Goal: Book appointment/travel/reservation

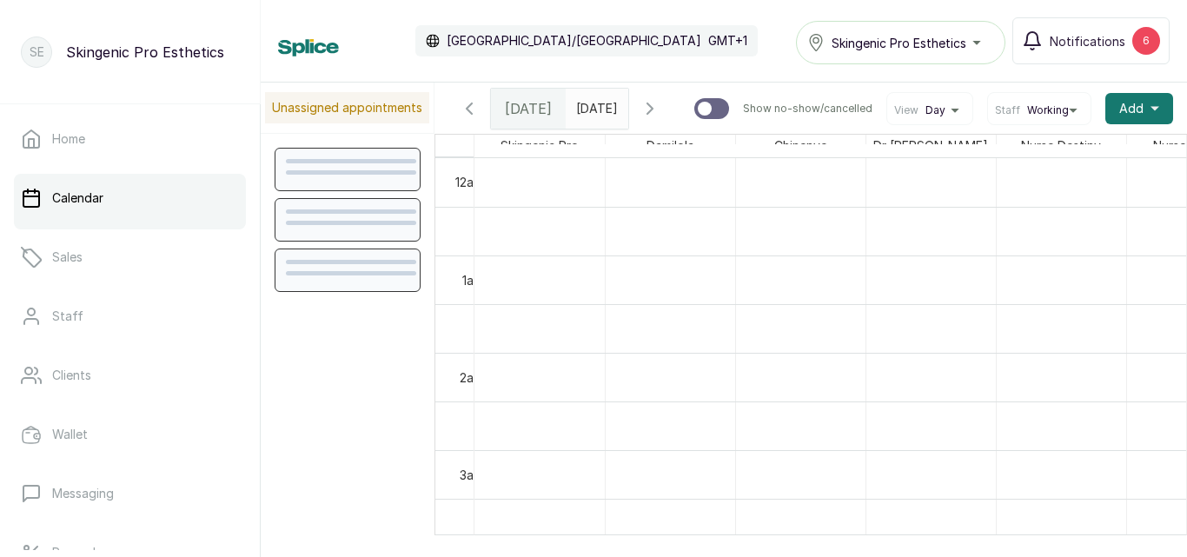
scroll to position [585, 0]
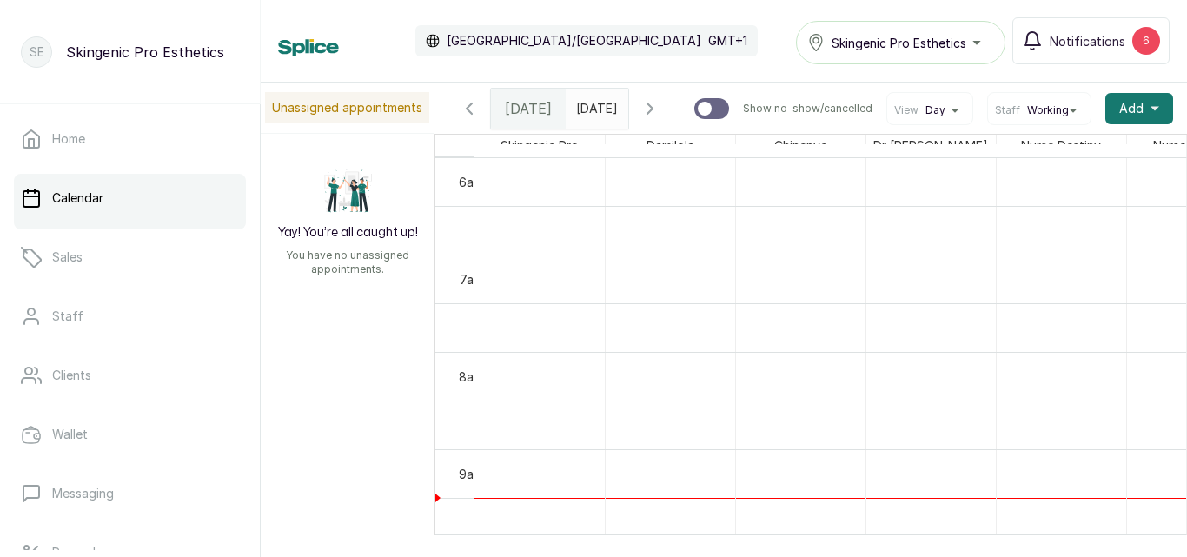
type input "dd/MM/yyyy"
click at [594, 116] on input "dd/MM/yyyy" at bounding box center [580, 104] width 28 height 30
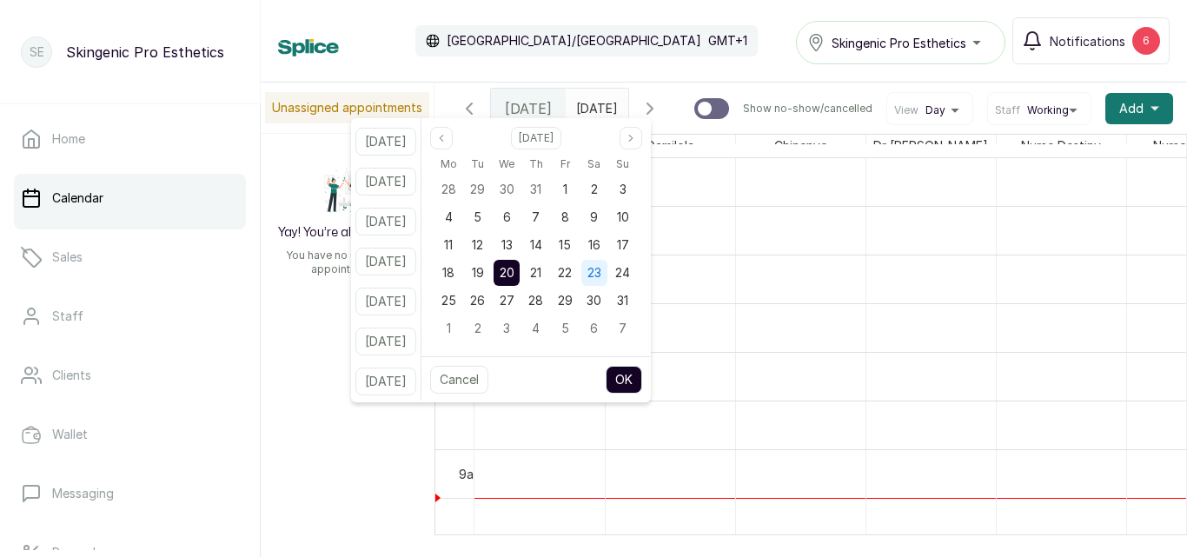
click at [607, 275] on div "23" at bounding box center [594, 273] width 26 height 26
click at [642, 383] on button "OK" at bounding box center [623, 380] width 36 height 28
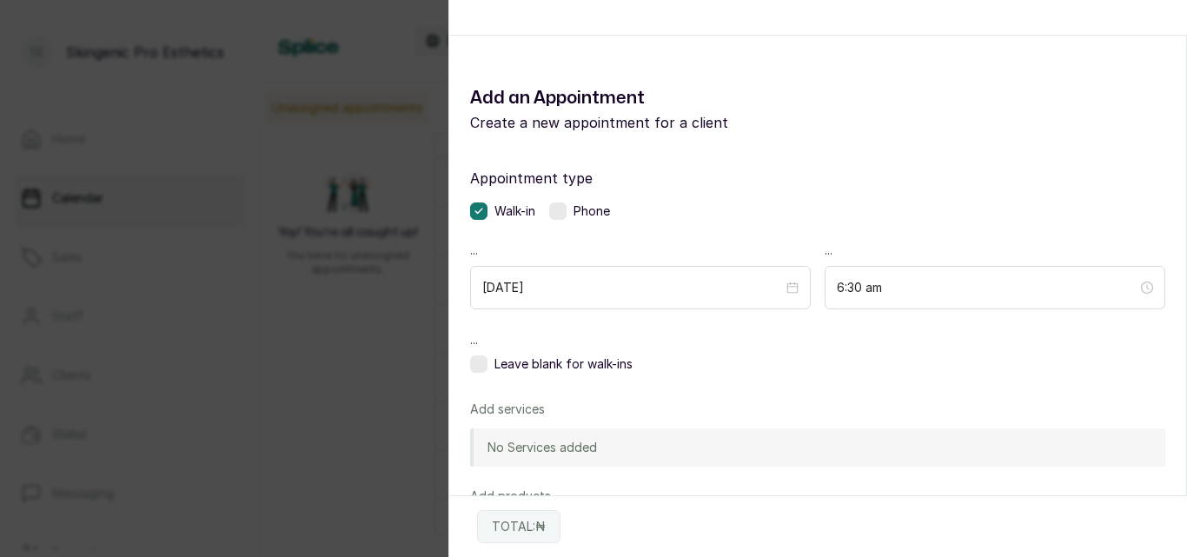
scroll to position [0, 0]
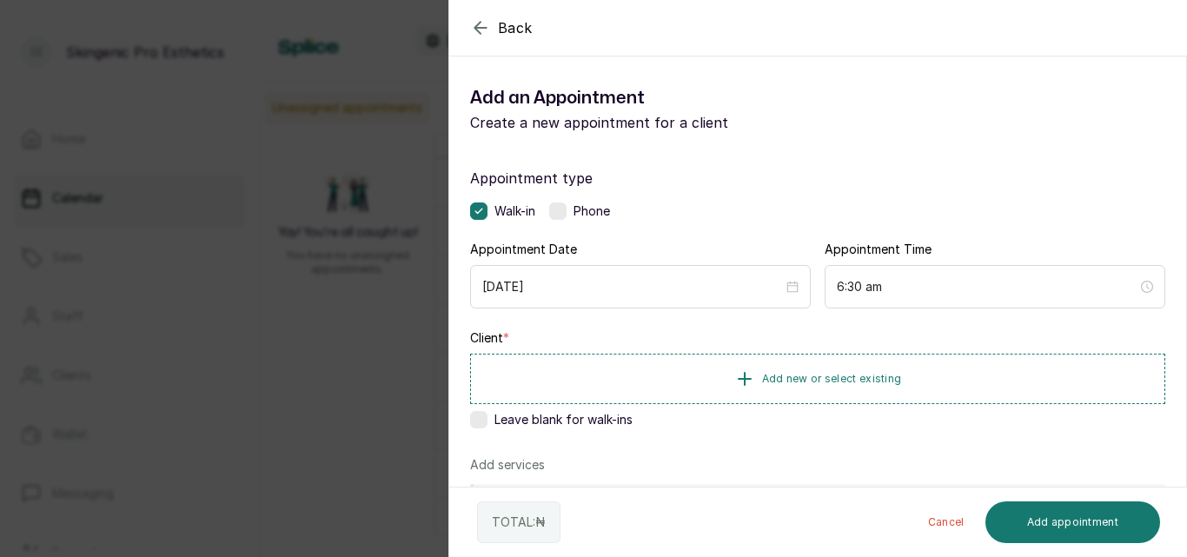
click at [474, 30] on icon "button" at bounding box center [480, 27] width 21 height 21
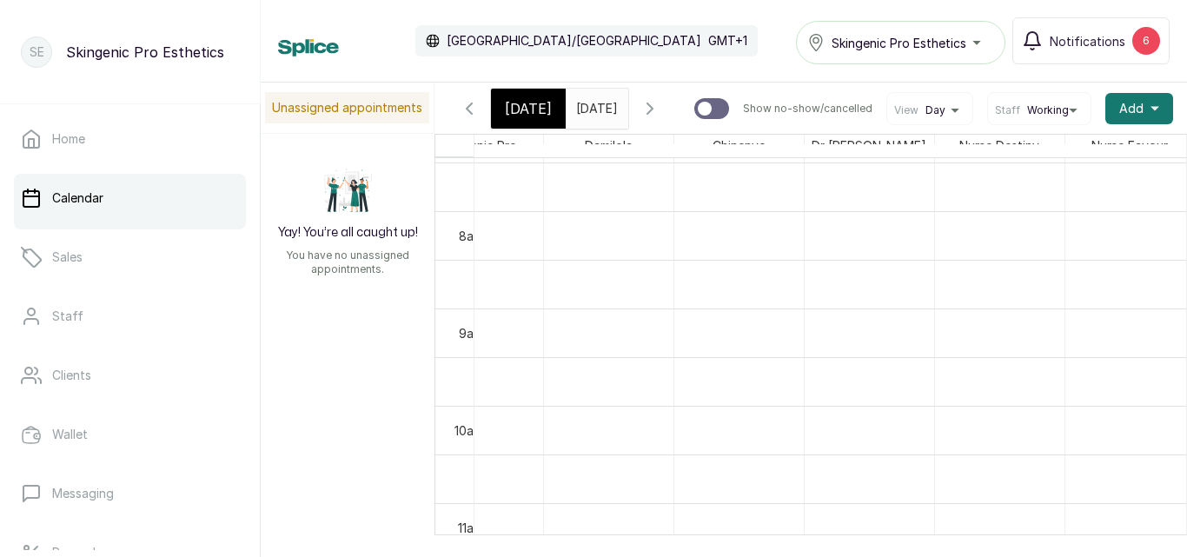
scroll to position [0, 62]
drag, startPoint x: 1029, startPoint y: 376, endPoint x: 857, endPoint y: 407, distance: 174.7
click at [857, 406] on td at bounding box center [804, 381] width 782 height 49
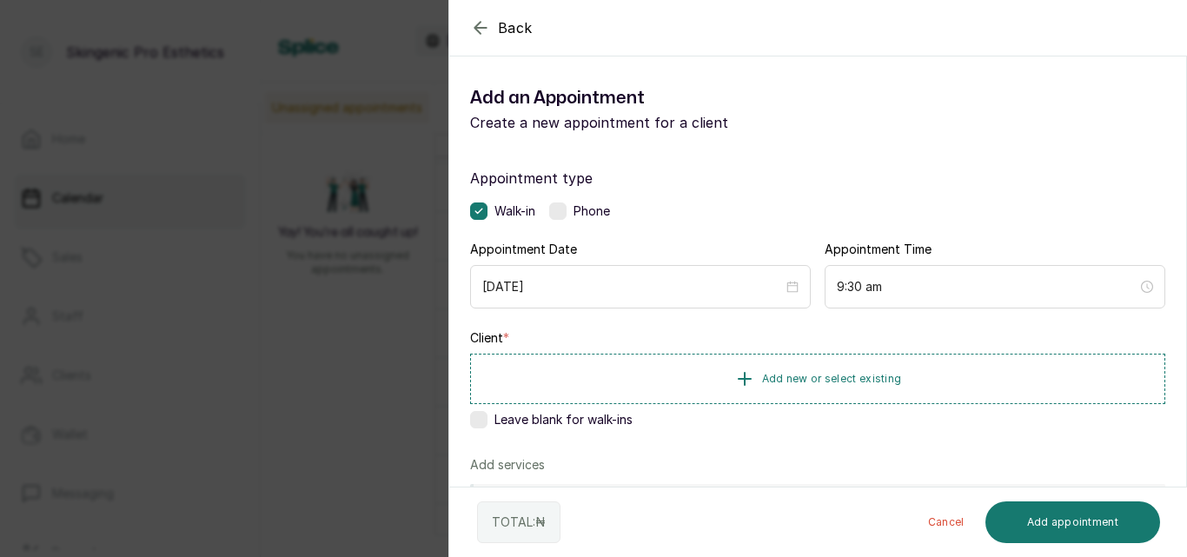
scroll to position [0, 0]
click at [485, 17] on div "Back" at bounding box center [1042, 28] width 1187 height 56
click at [475, 23] on icon "button" at bounding box center [480, 27] width 21 height 21
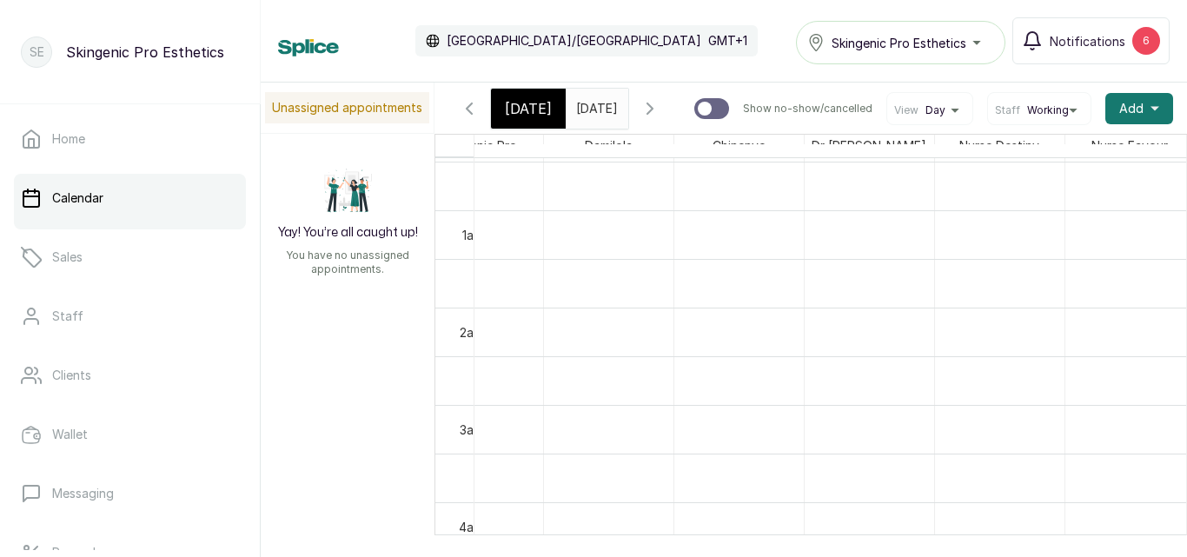
scroll to position [327, 0]
type input "[DATE]"
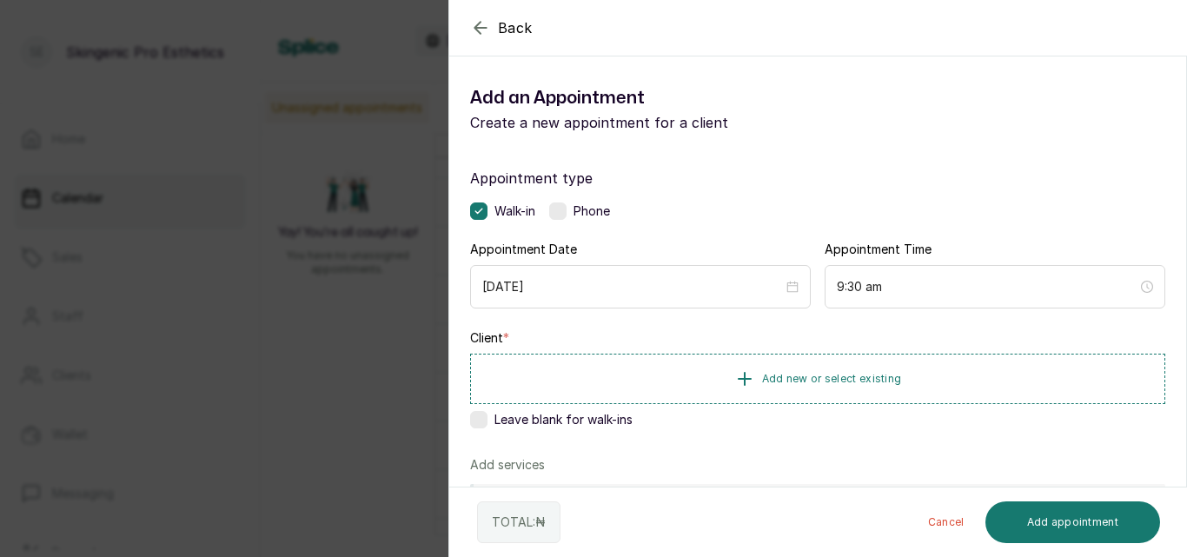
scroll to position [0, 0]
click at [477, 30] on icon "button" at bounding box center [479, 27] width 11 height 11
click at [479, 27] on icon "button" at bounding box center [480, 27] width 21 height 21
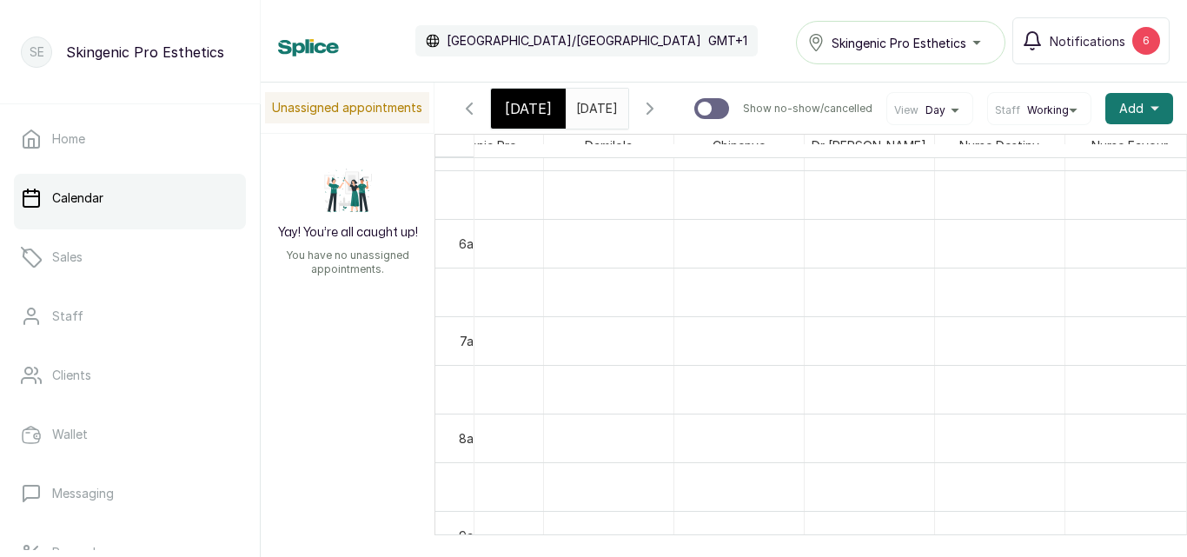
scroll to position [689, 0]
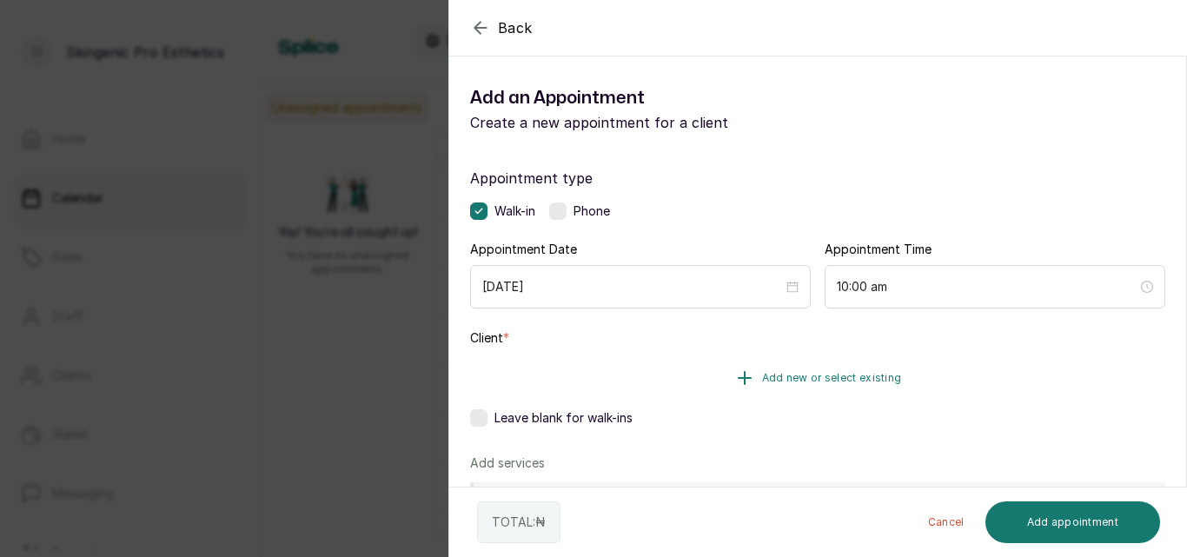
click at [744, 387] on icon "button" at bounding box center [744, 377] width 21 height 21
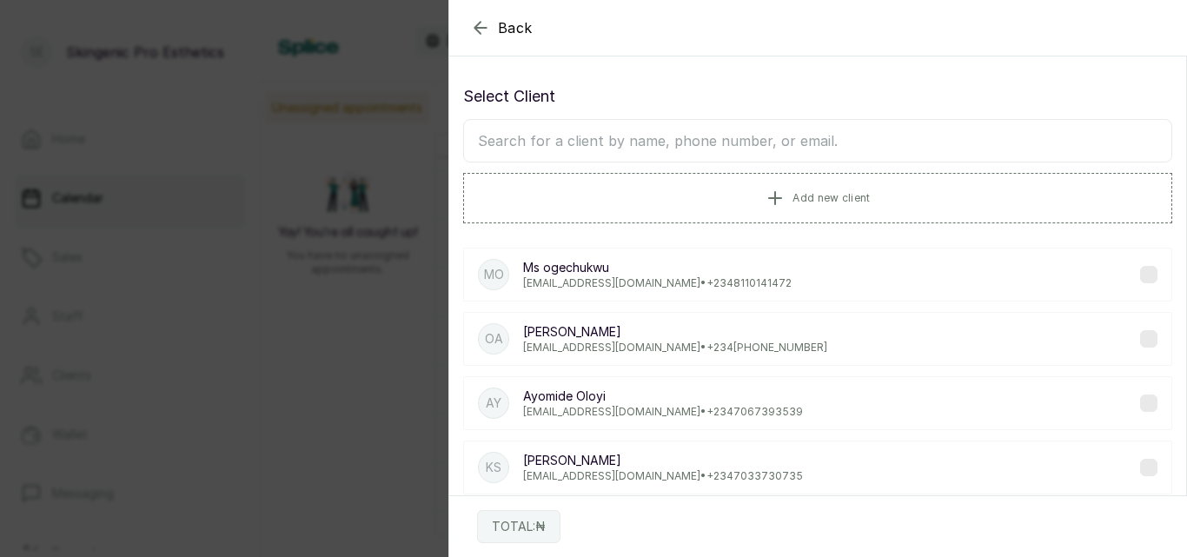
click at [758, 144] on input "text" at bounding box center [817, 140] width 709 height 43
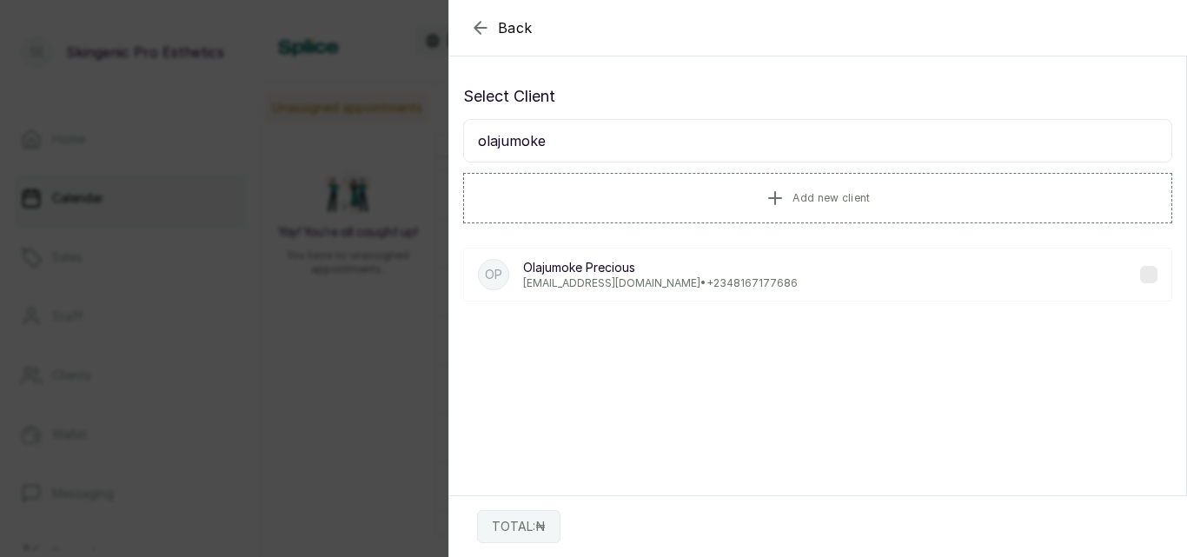
type input "olajumoke"
click at [720, 268] on p "Olajumoke Precious" at bounding box center [660, 267] width 275 height 17
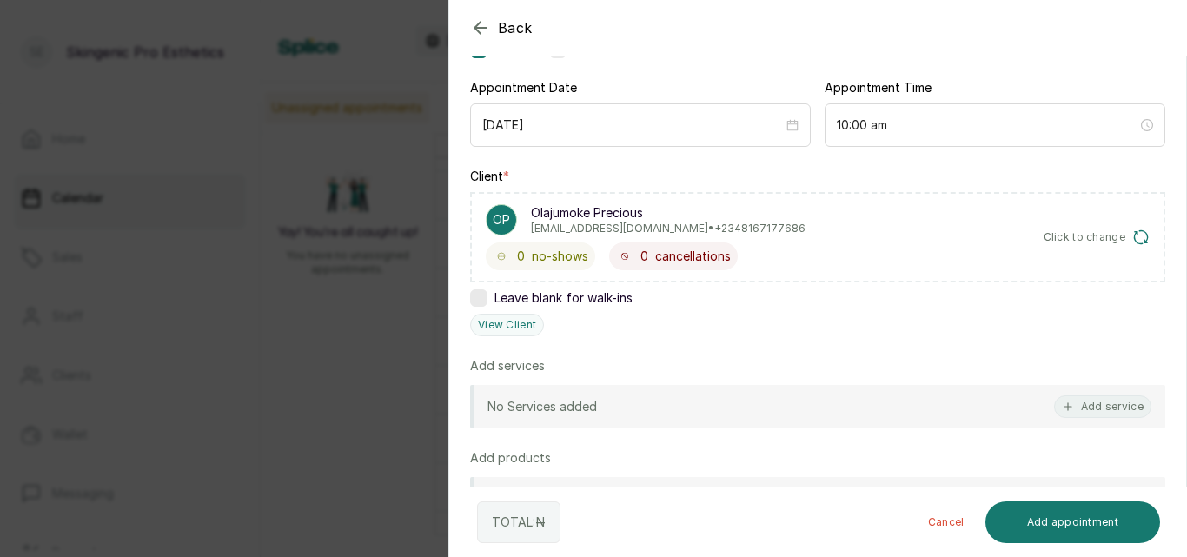
scroll to position [164, 0]
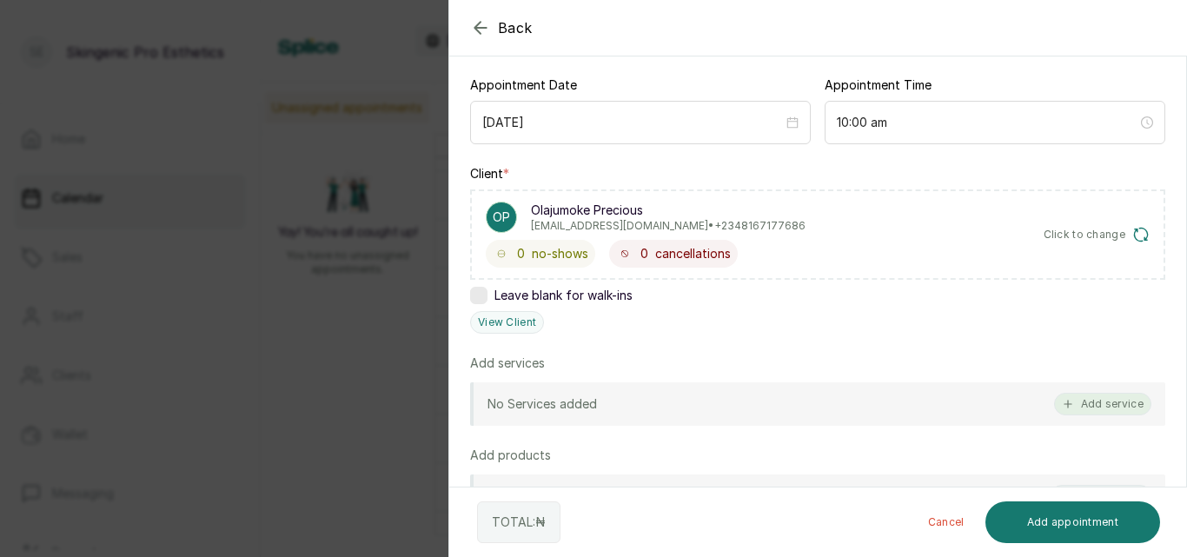
click at [1110, 402] on button "Add service" at bounding box center [1102, 404] width 97 height 23
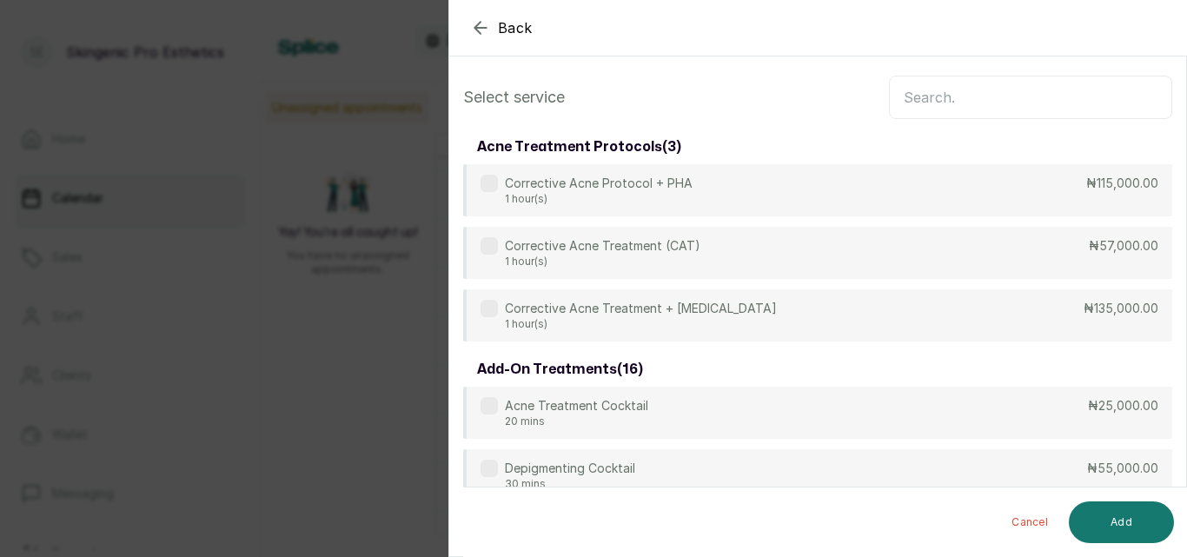
scroll to position [0, 0]
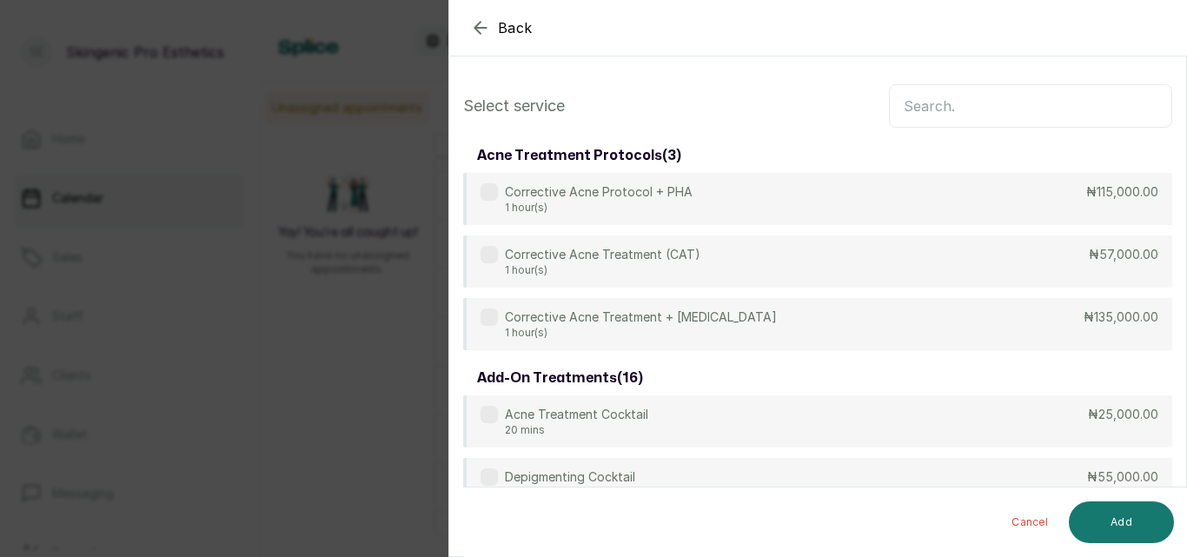
click at [947, 104] on input "text" at bounding box center [1030, 105] width 283 height 43
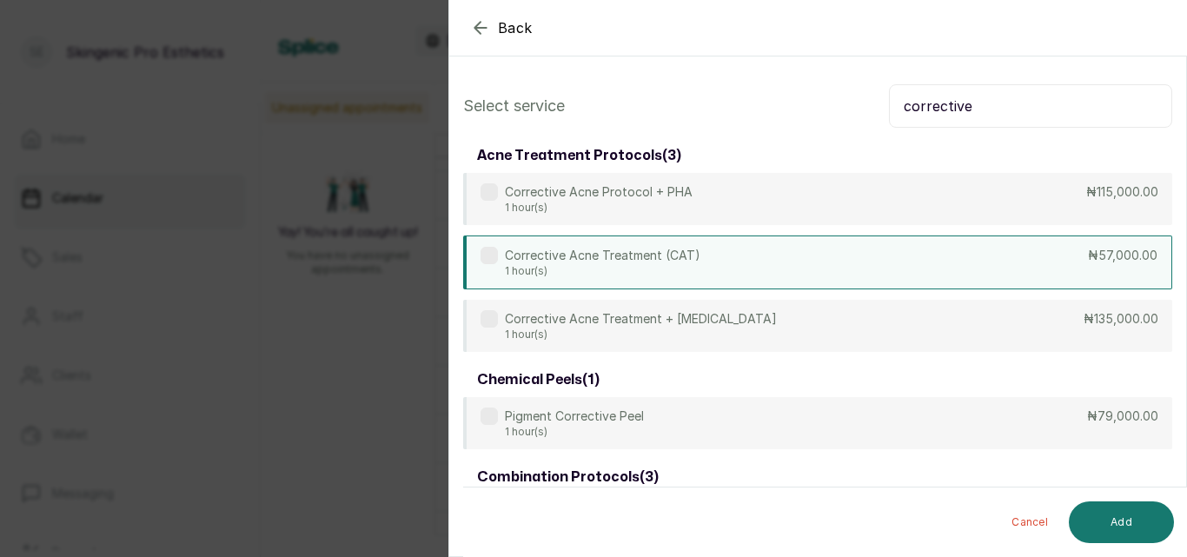
type input "corrective"
click at [775, 265] on div "Corrective Acne Treatment (CAT) 1 hour(s) ₦57,000.00" at bounding box center [817, 262] width 709 height 54
click at [1099, 530] on button "Add" at bounding box center [1120, 522] width 105 height 42
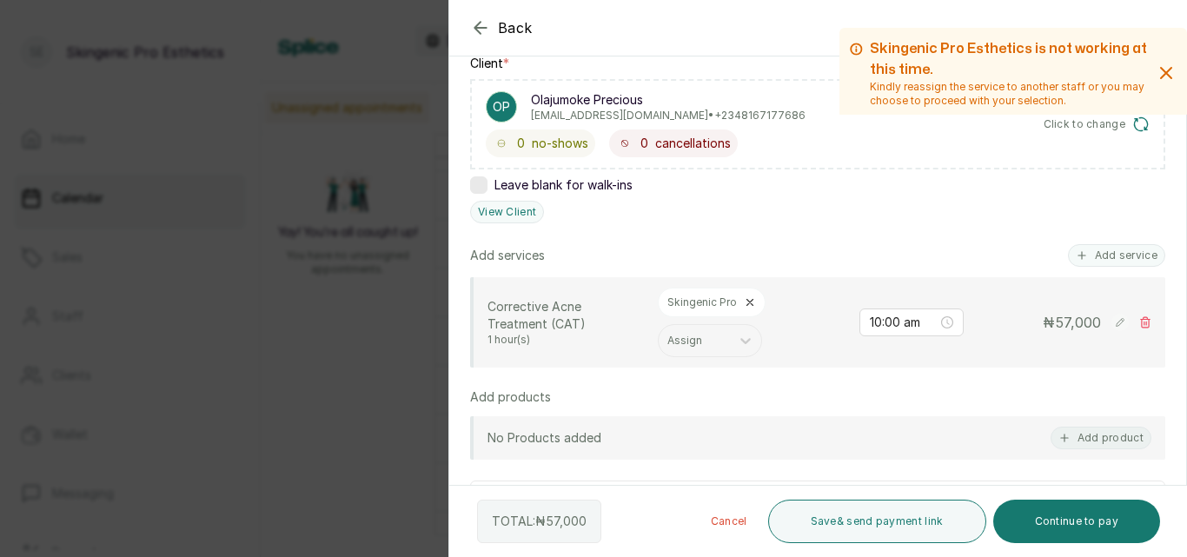
scroll to position [282, 0]
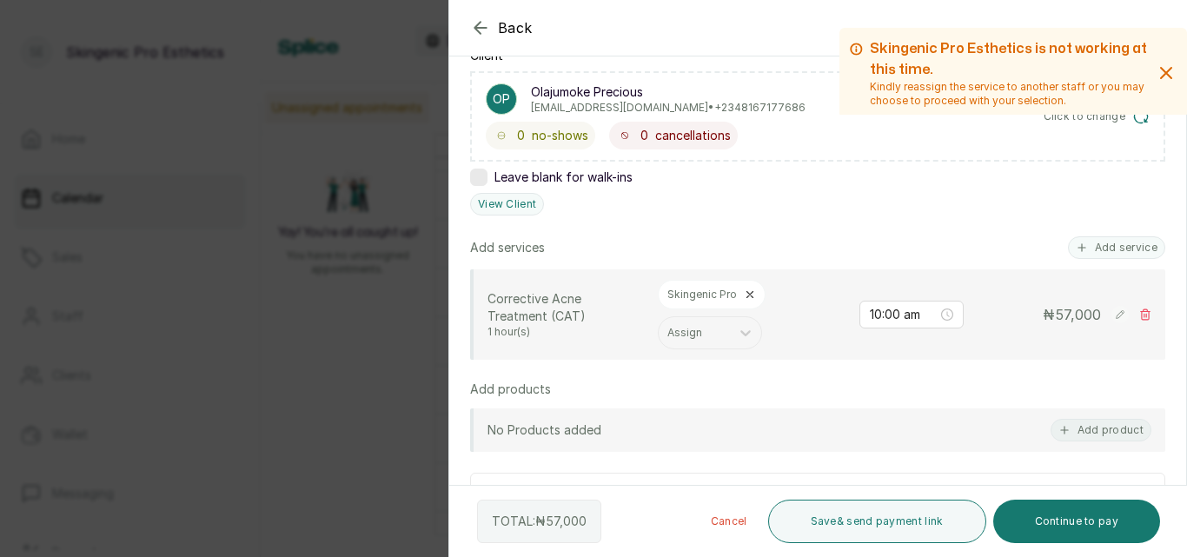
click at [736, 293] on div "Skingenic Pro" at bounding box center [712, 295] width 108 height 30
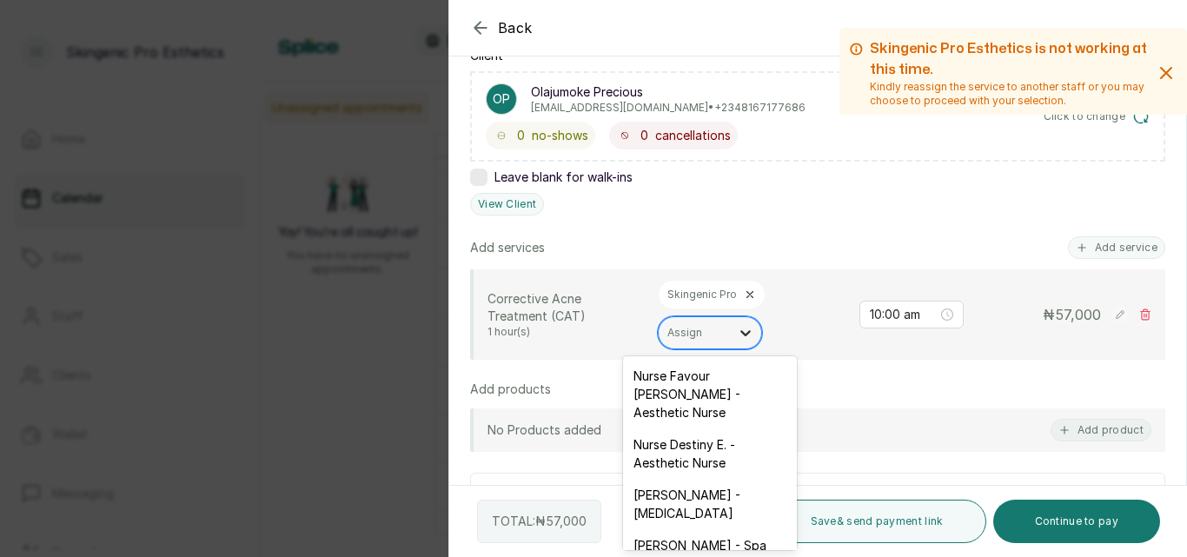
click at [740, 330] on icon at bounding box center [745, 332] width 17 height 17
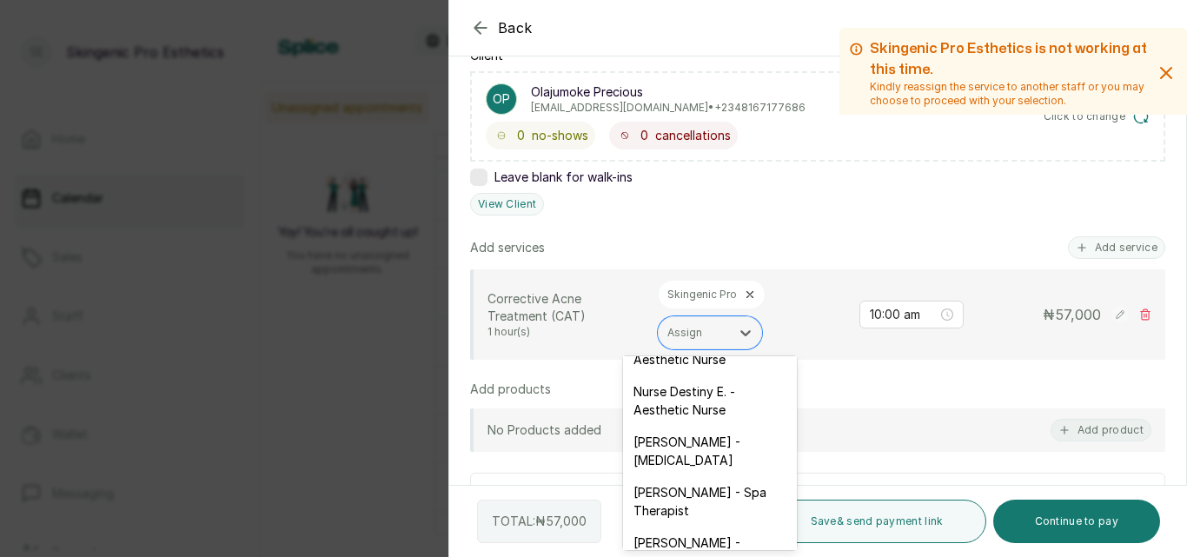
scroll to position [65, 0]
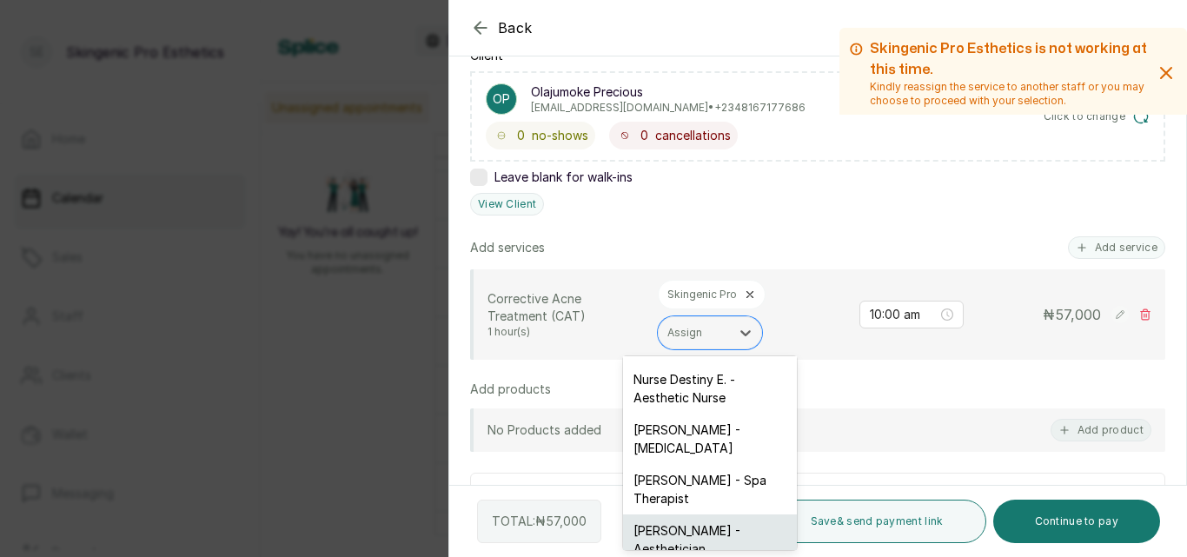
drag, startPoint x: 771, startPoint y: 490, endPoint x: 730, endPoint y: 533, distance: 59.0
click at [730, 533] on div "Nurse Favour [PERSON_NAME] - Aesthetic Nurse Nurse Destiny E. - Aesthetic Nurse…" at bounding box center [710, 453] width 174 height 194
click at [709, 523] on div "[PERSON_NAME] - Aesthetician" at bounding box center [710, 539] width 174 height 50
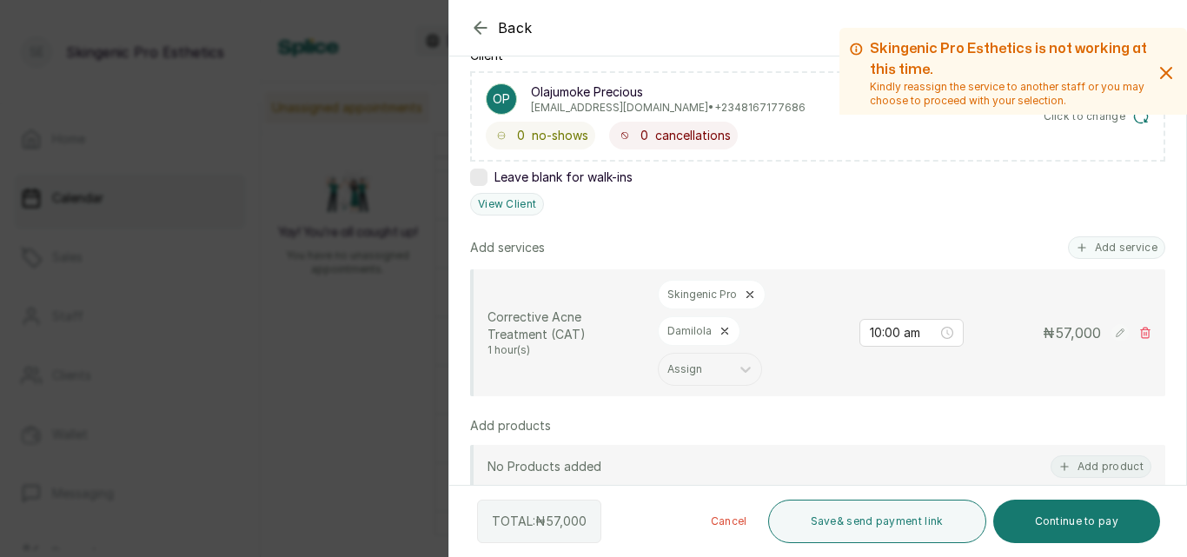
click at [746, 295] on icon at bounding box center [750, 294] width 12 height 12
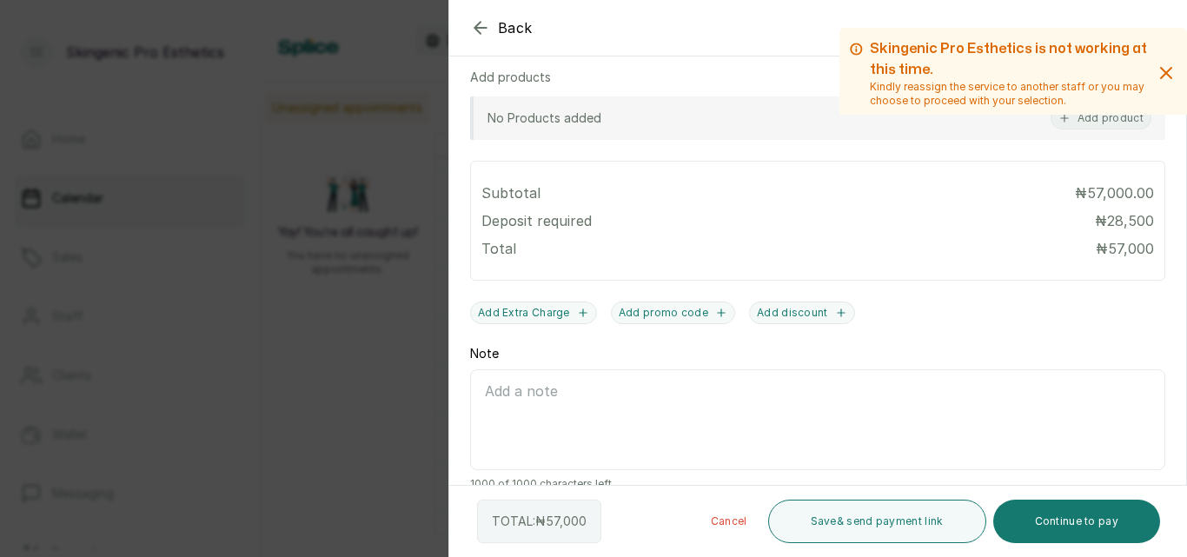
scroll to position [598, 0]
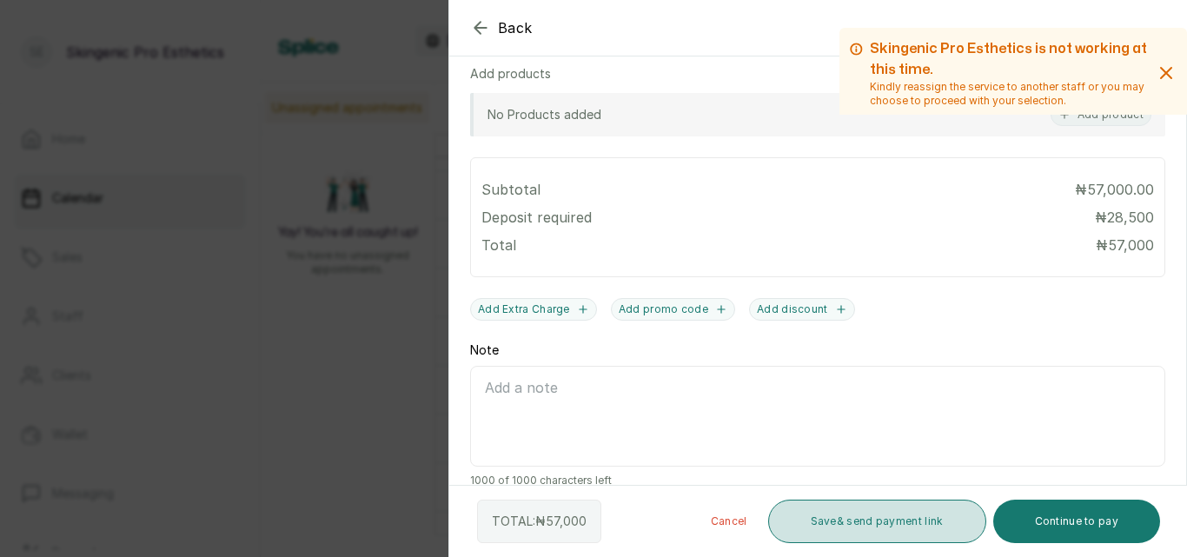
click at [836, 520] on button "Save & send payment link" at bounding box center [877, 520] width 218 height 43
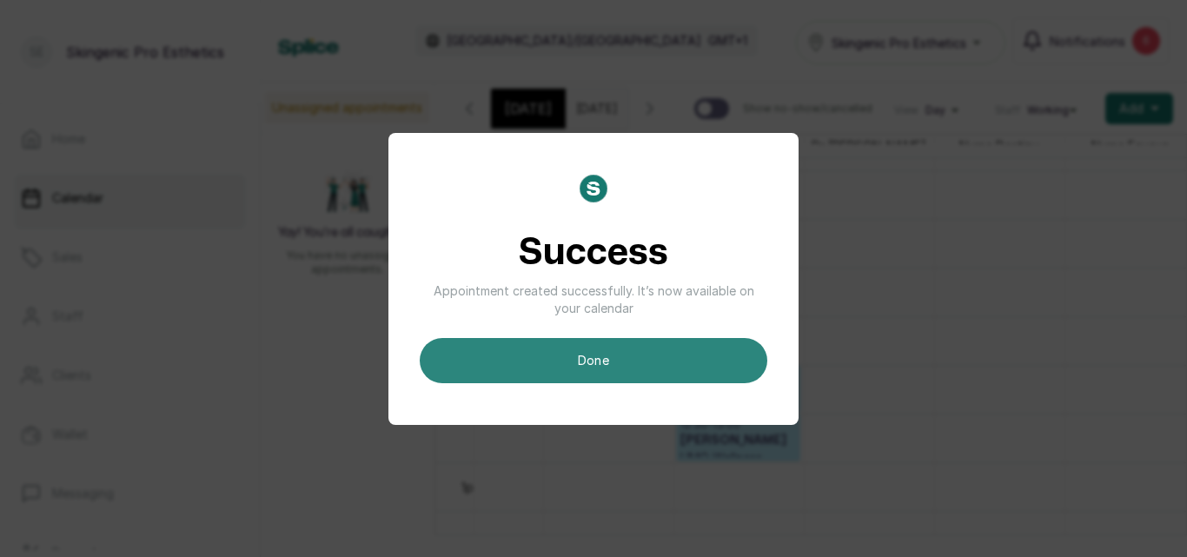
scroll to position [0, 0]
click at [588, 355] on button "done" at bounding box center [593, 360] width 347 height 45
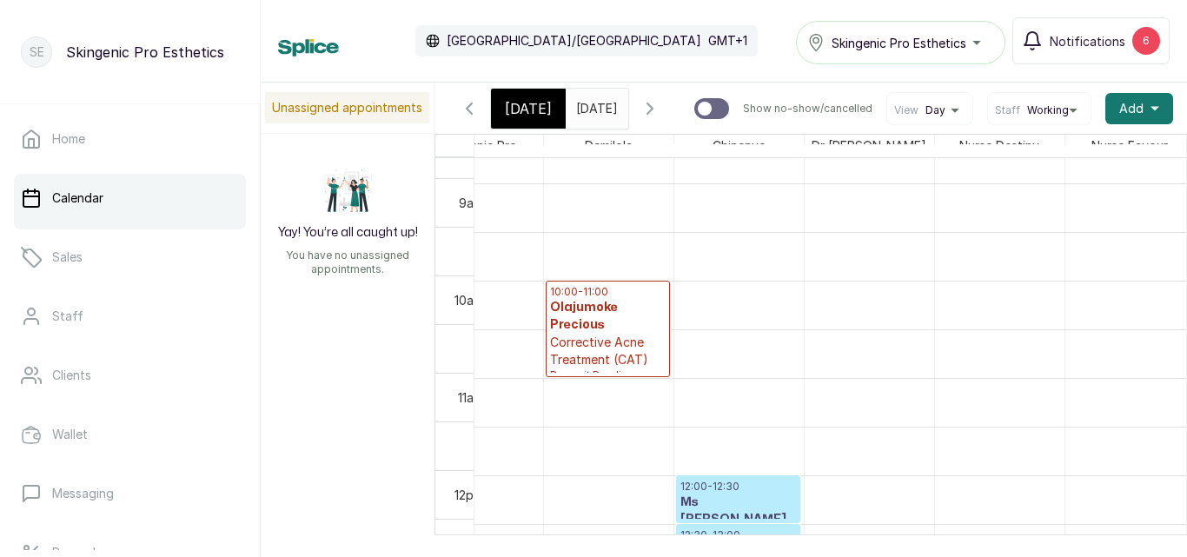
scroll to position [850, 0]
click at [594, 114] on input "[DATE]" at bounding box center [580, 104] width 28 height 30
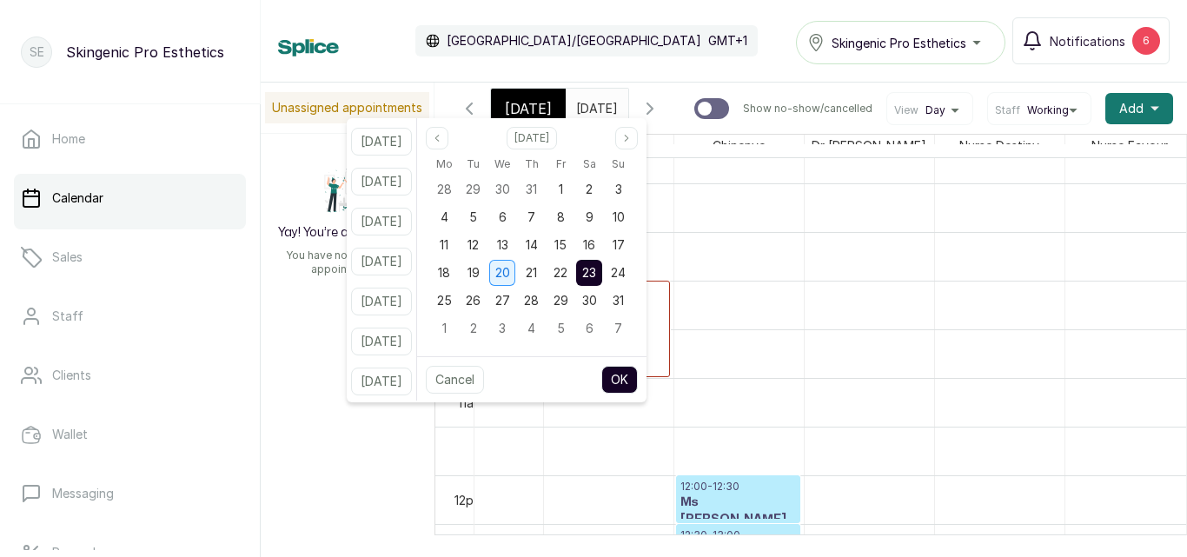
click at [515, 281] on div "20" at bounding box center [502, 273] width 26 height 26
click at [634, 376] on button "OK" at bounding box center [619, 380] width 36 height 28
type input "[DATE]"
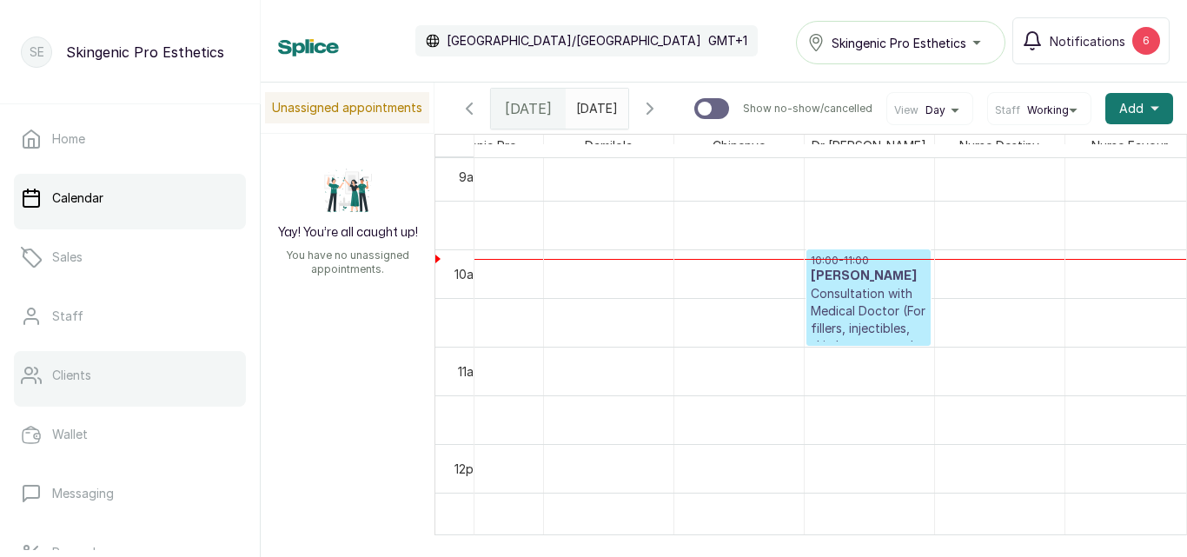
scroll to position [0, 0]
click at [81, 392] on link "Clients" at bounding box center [130, 375] width 232 height 49
